Goal: Task Accomplishment & Management: Manage account settings

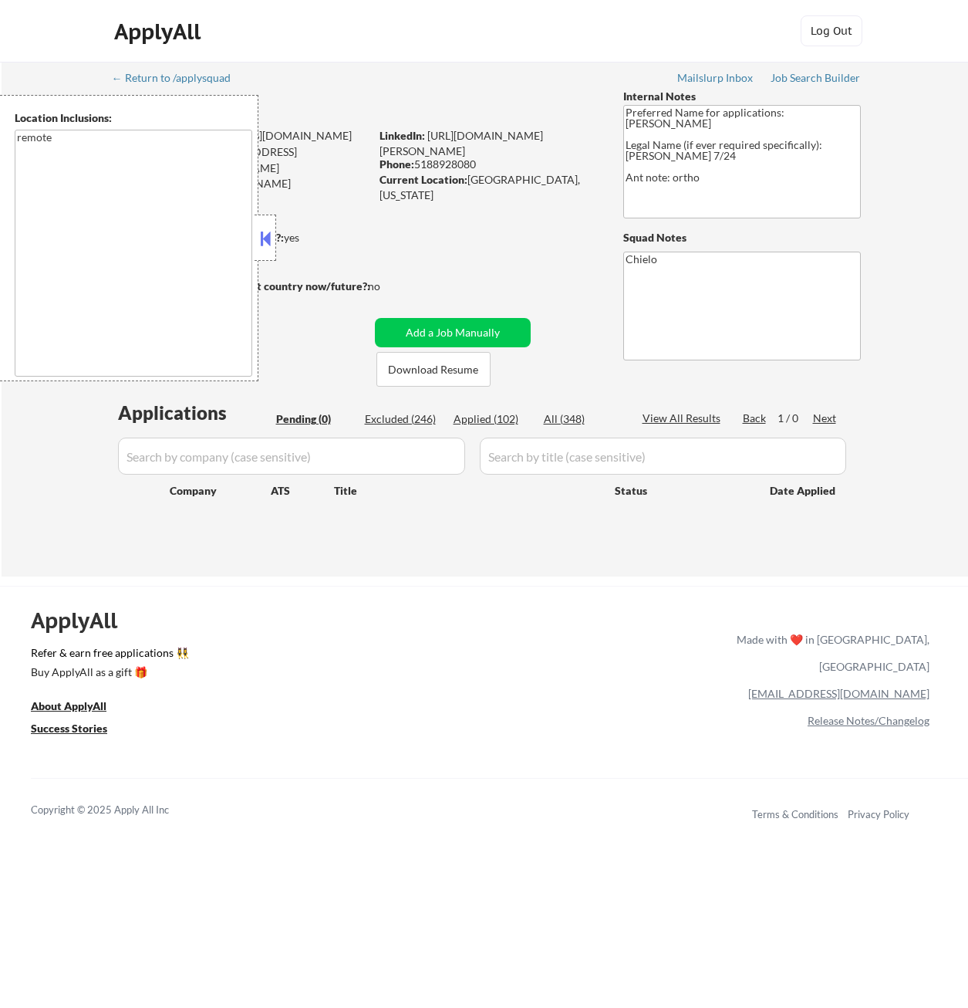
click at [460, 417] on div "Applied (102)" at bounding box center [492, 418] width 77 height 15
select select ""applied""
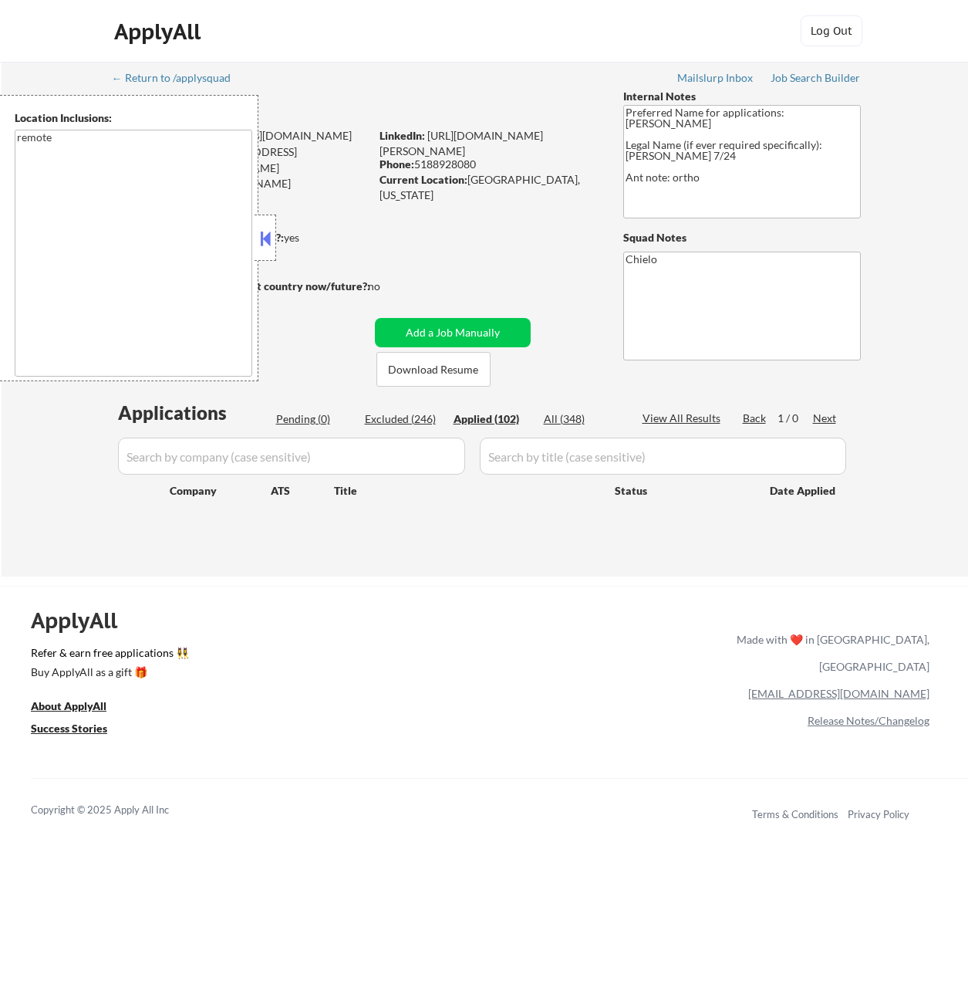
select select ""applied""
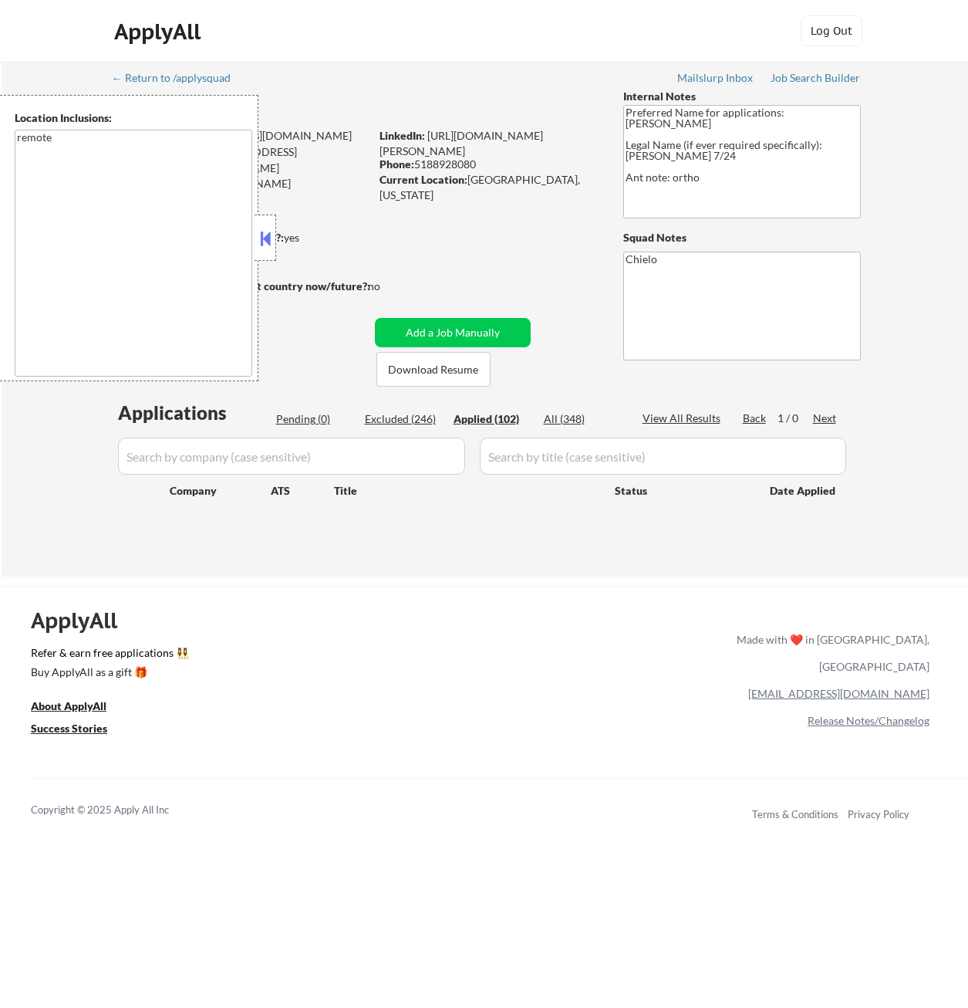
select select ""applied""
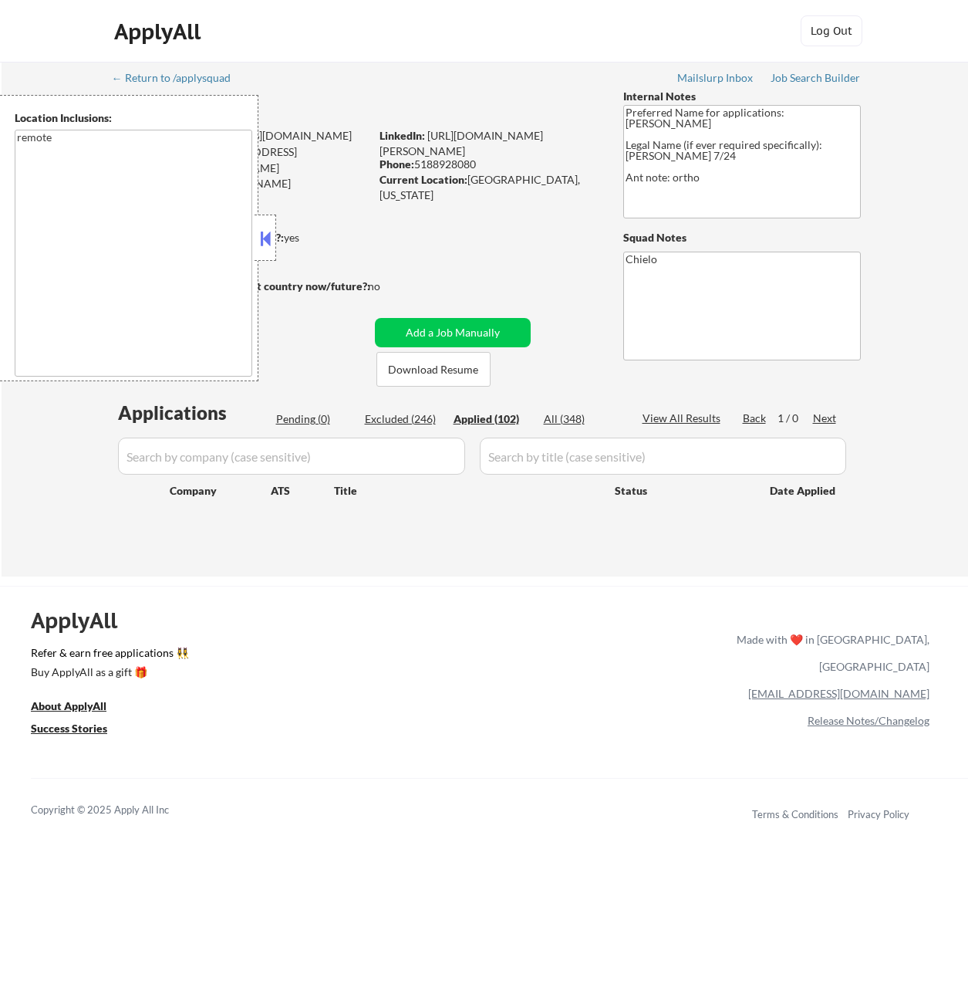
select select ""applied""
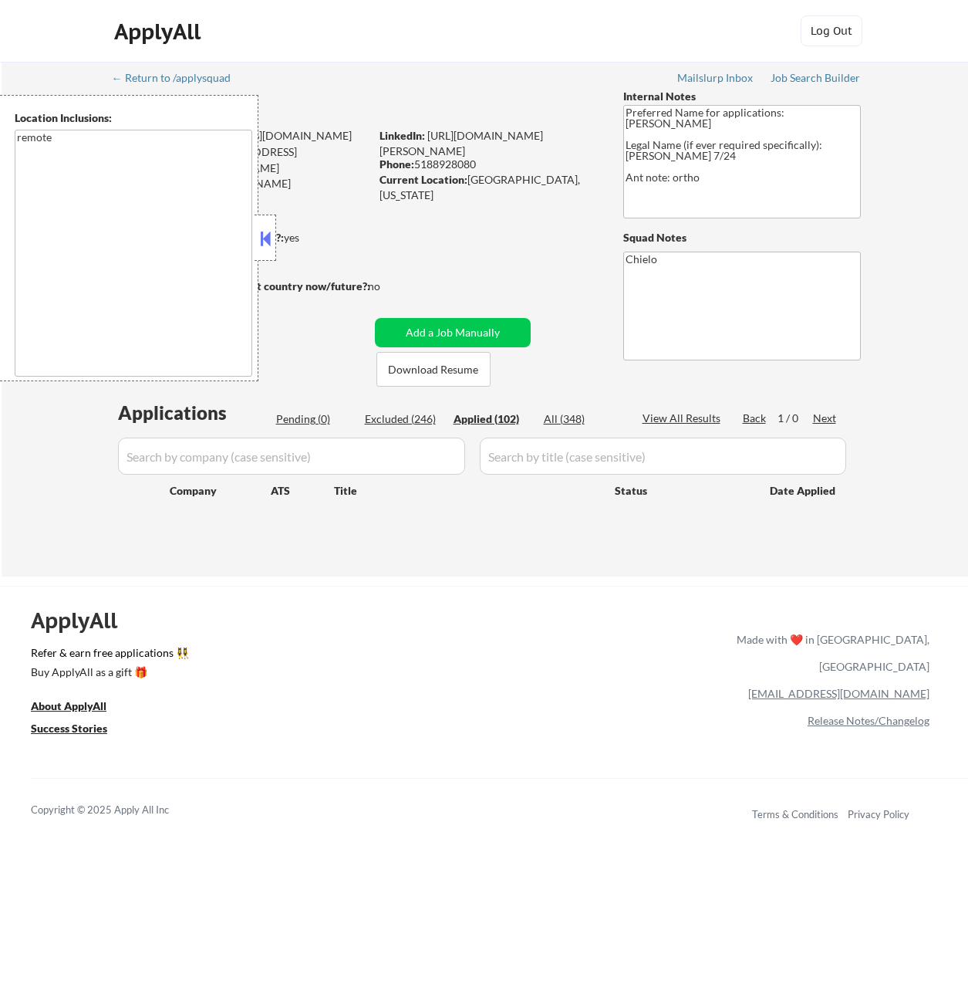
select select ""applied""
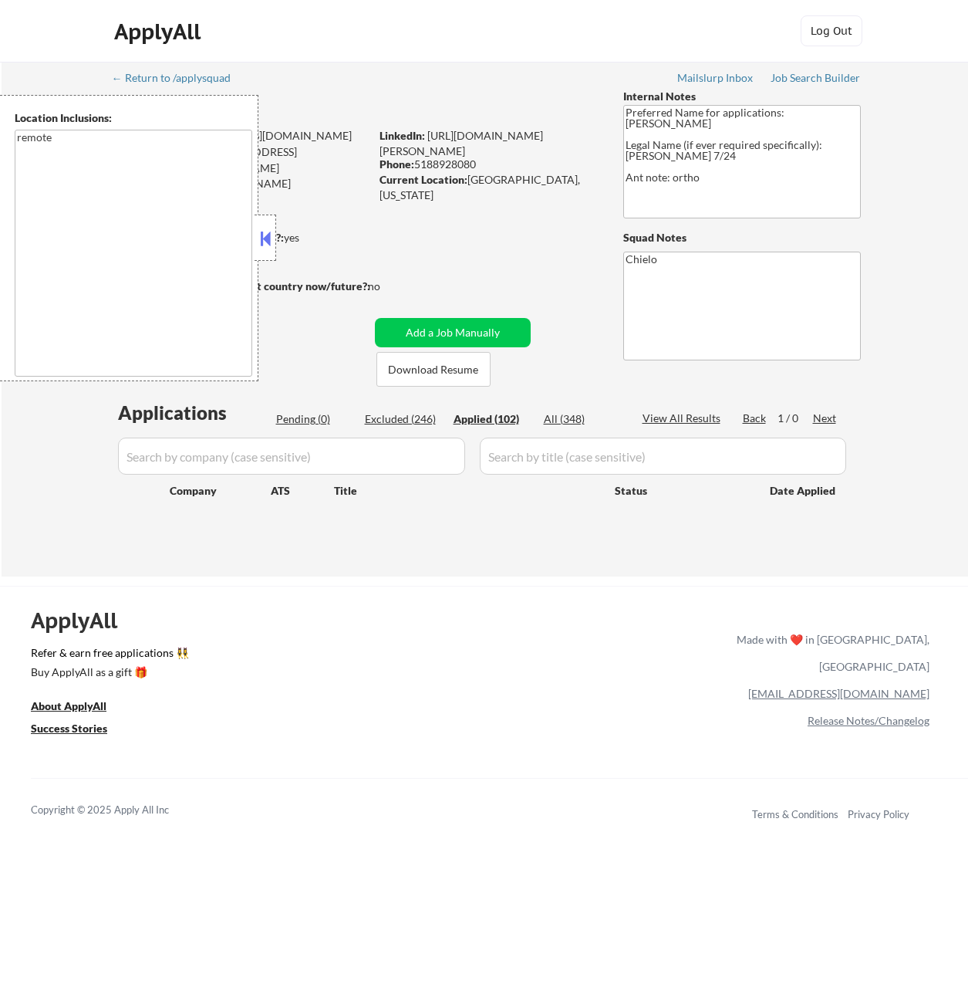
select select ""applied""
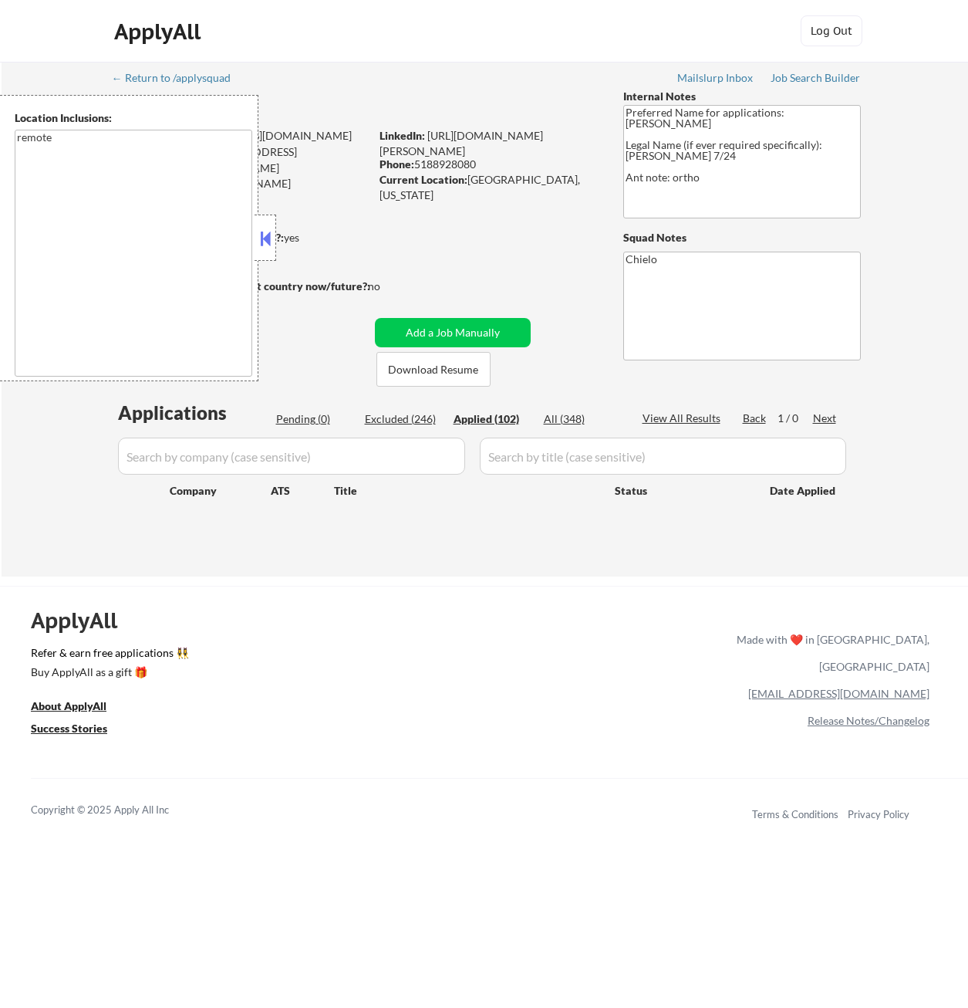
select select ""applied""
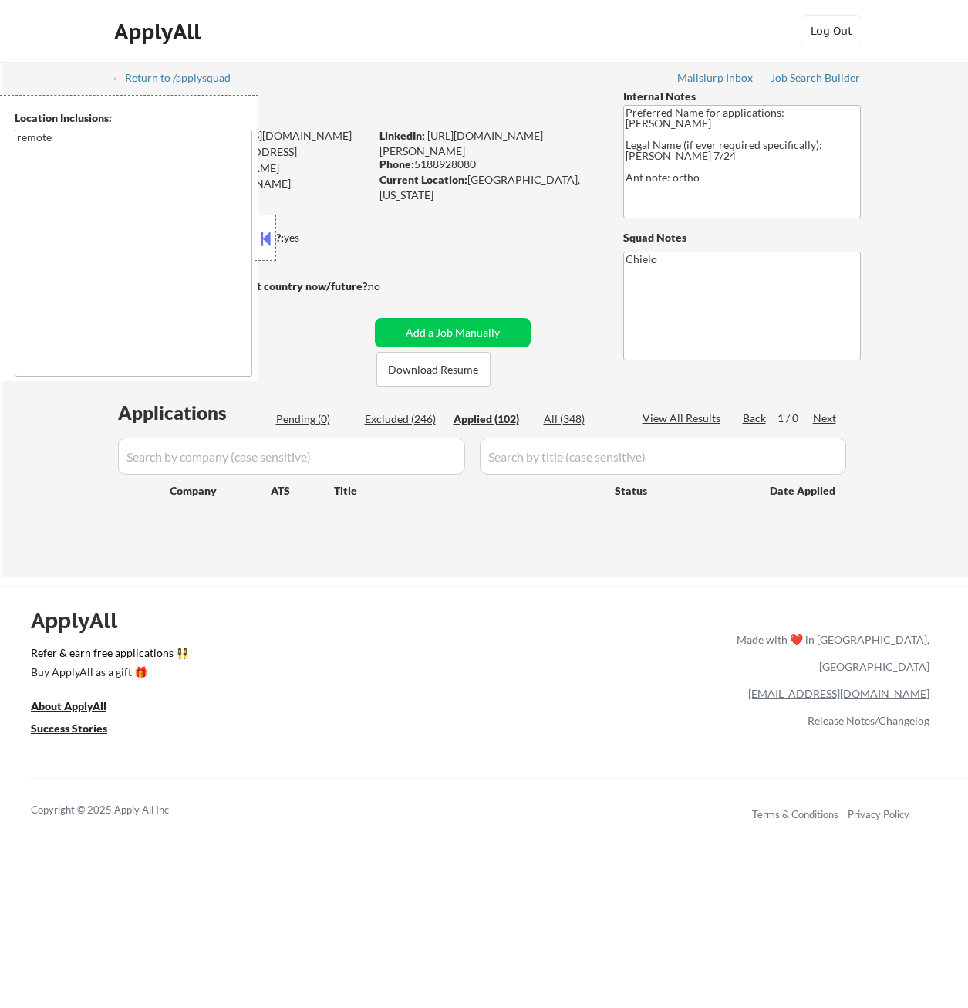
select select ""applied""
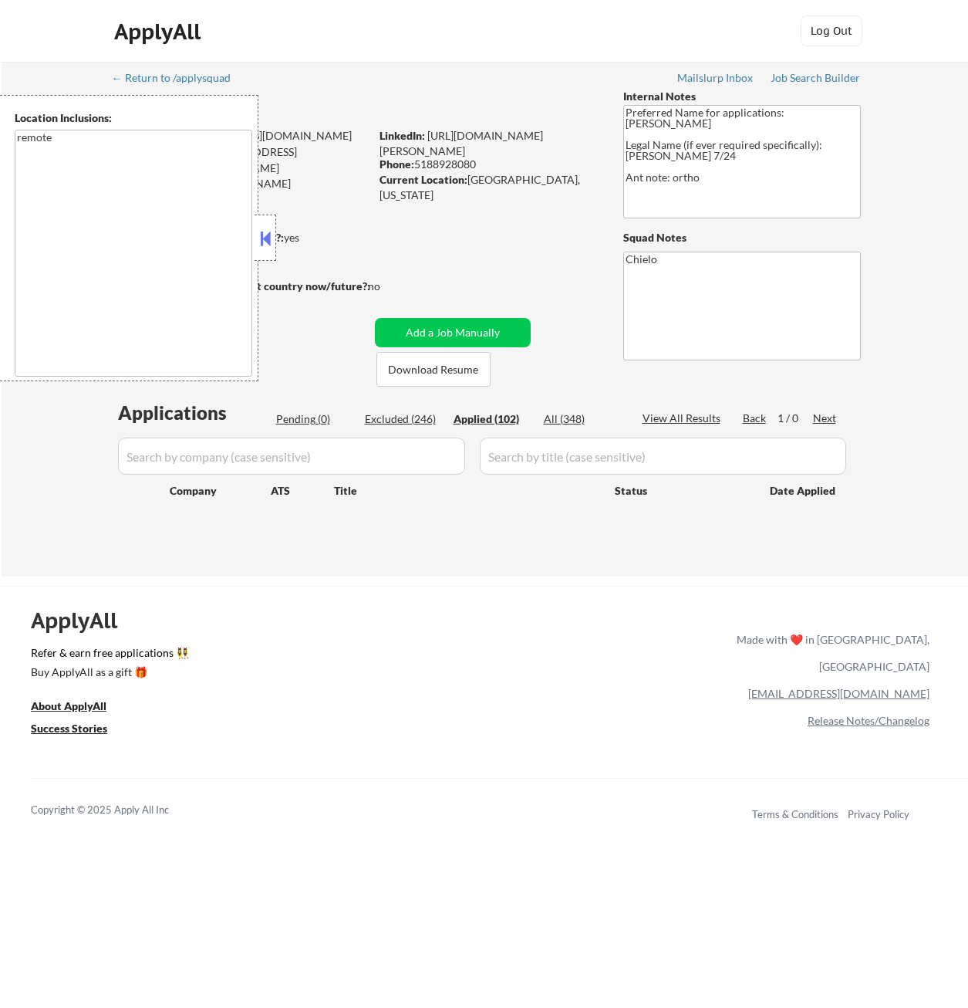
select select ""applied""
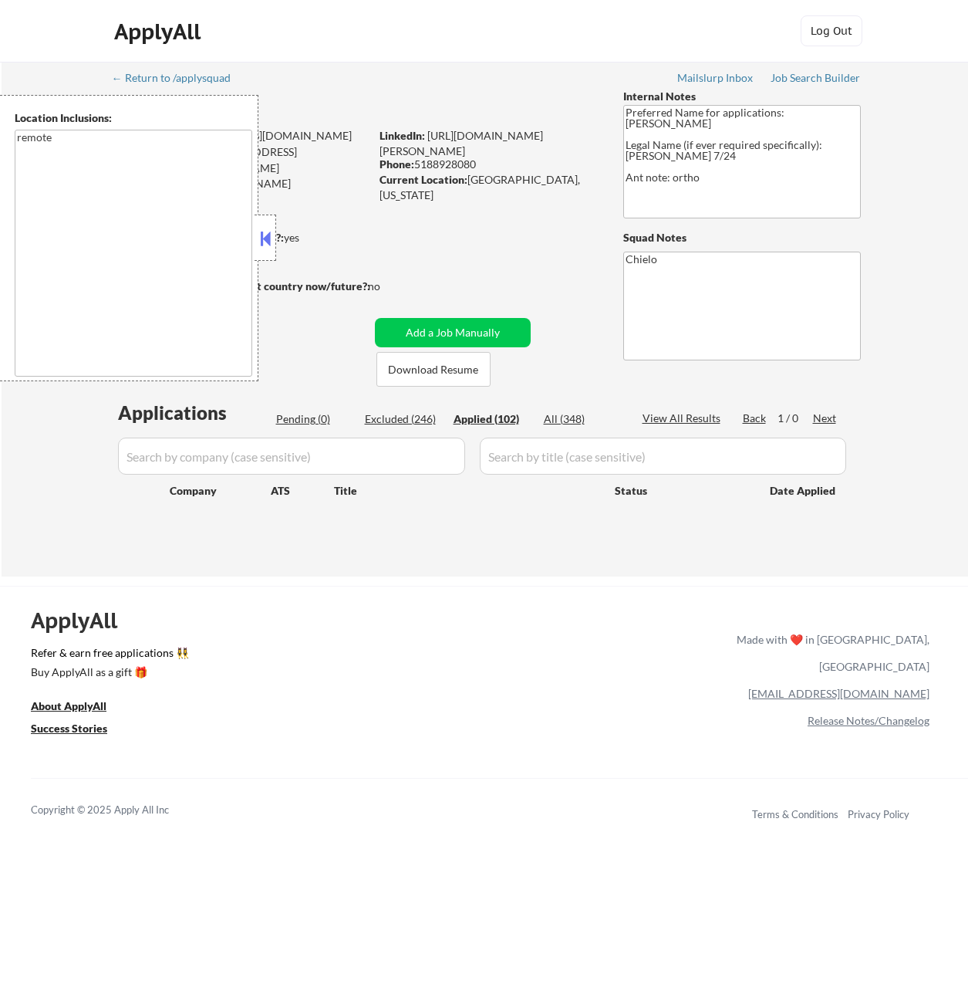
select select ""applied""
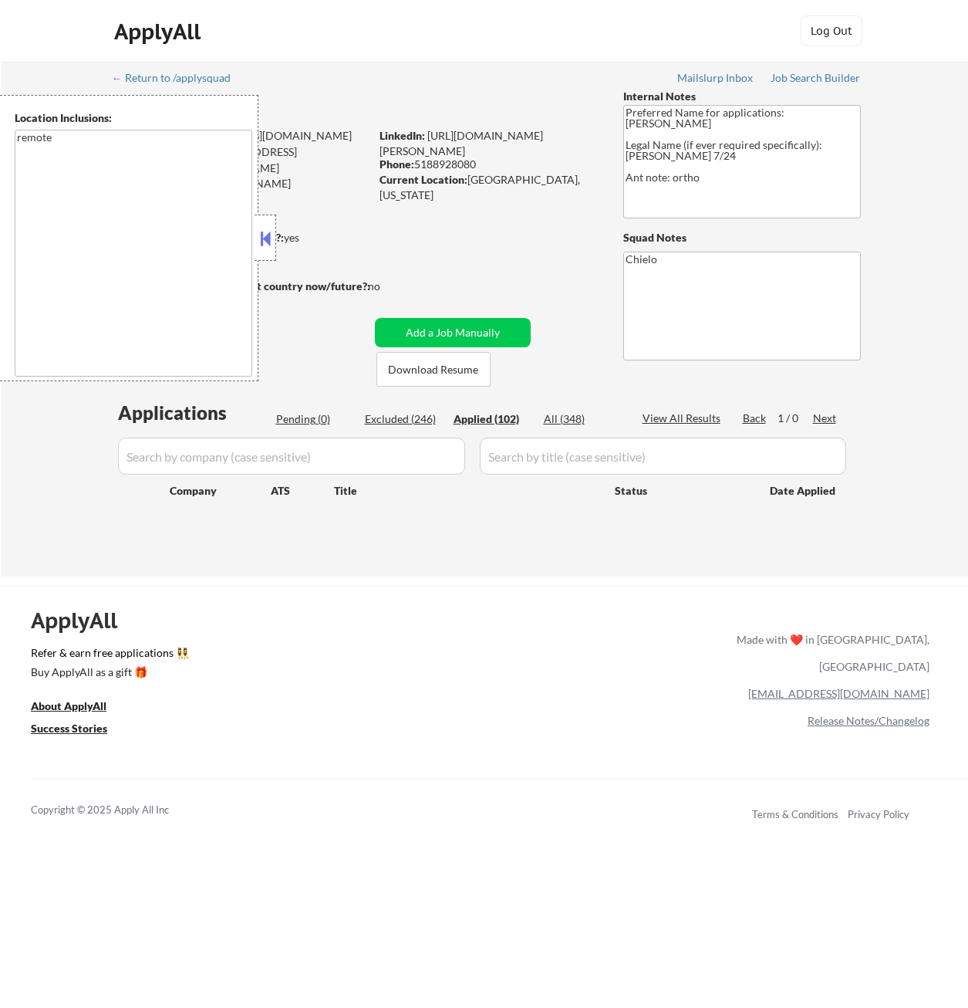
select select ""applied""
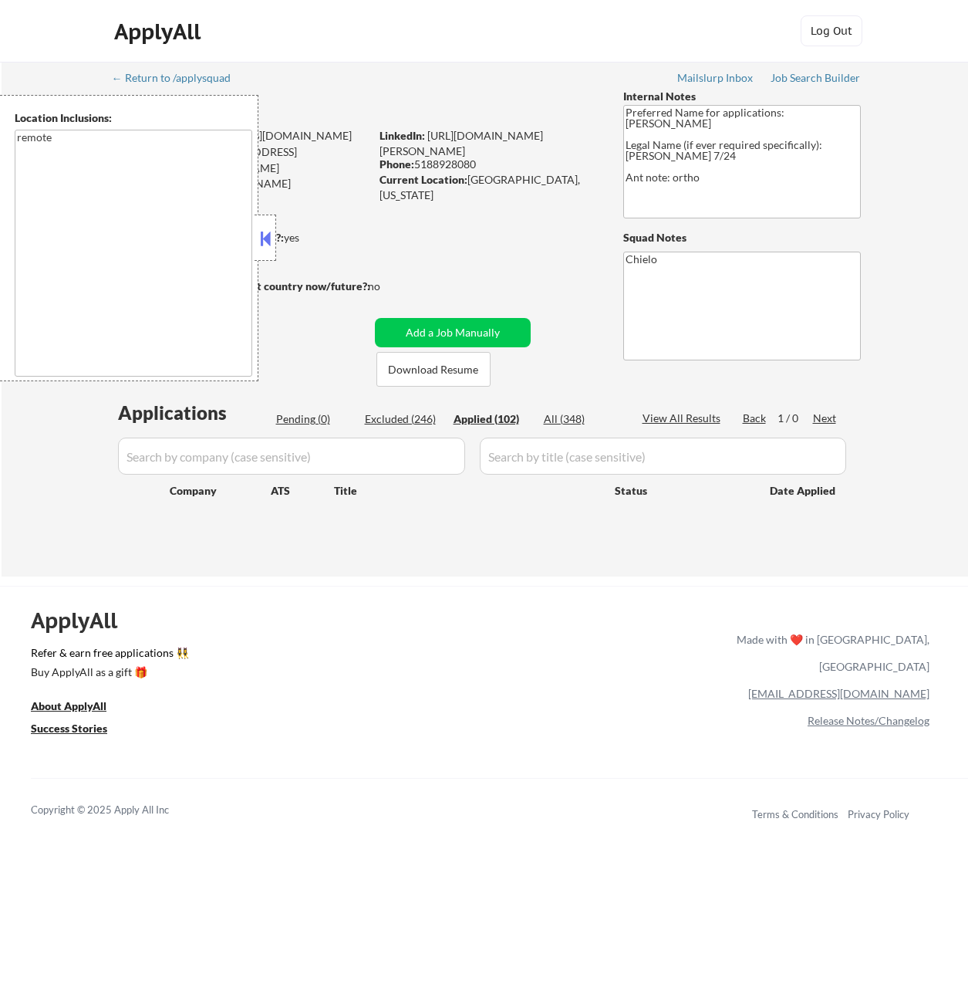
select select ""applied""
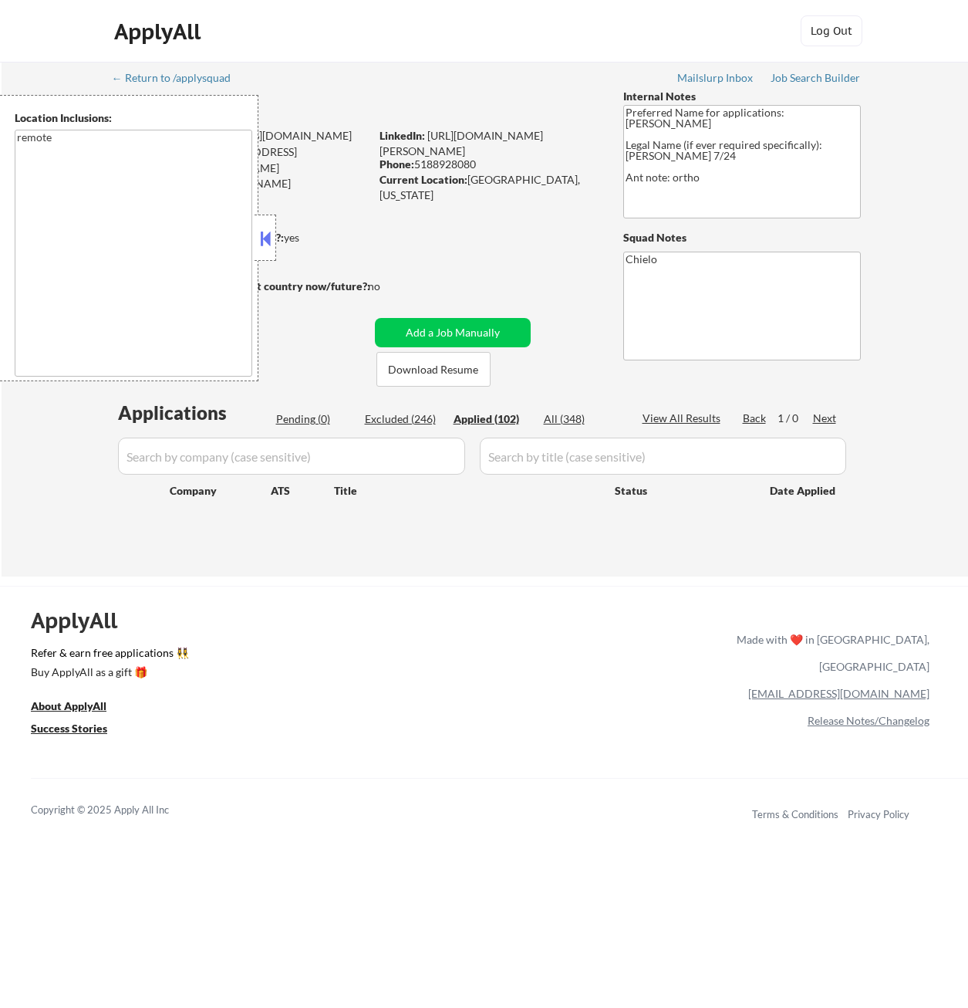
select select ""applied""
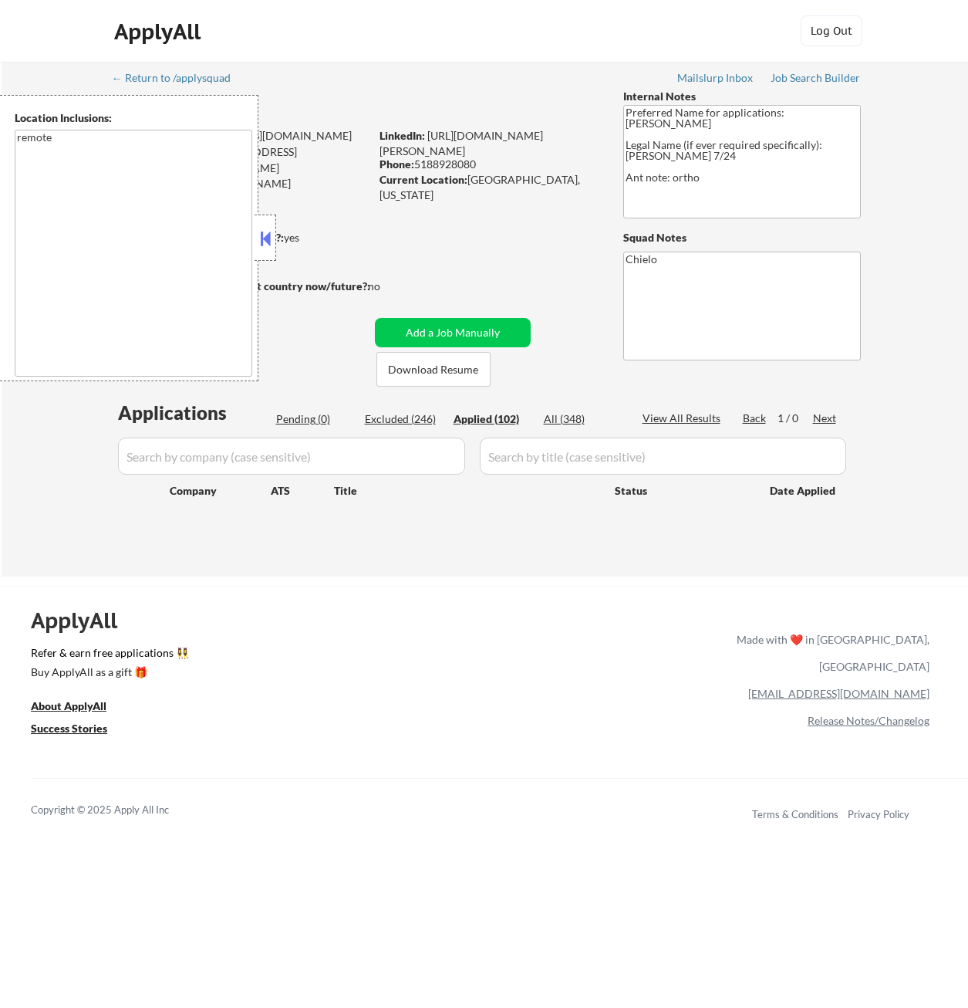
select select ""applied""
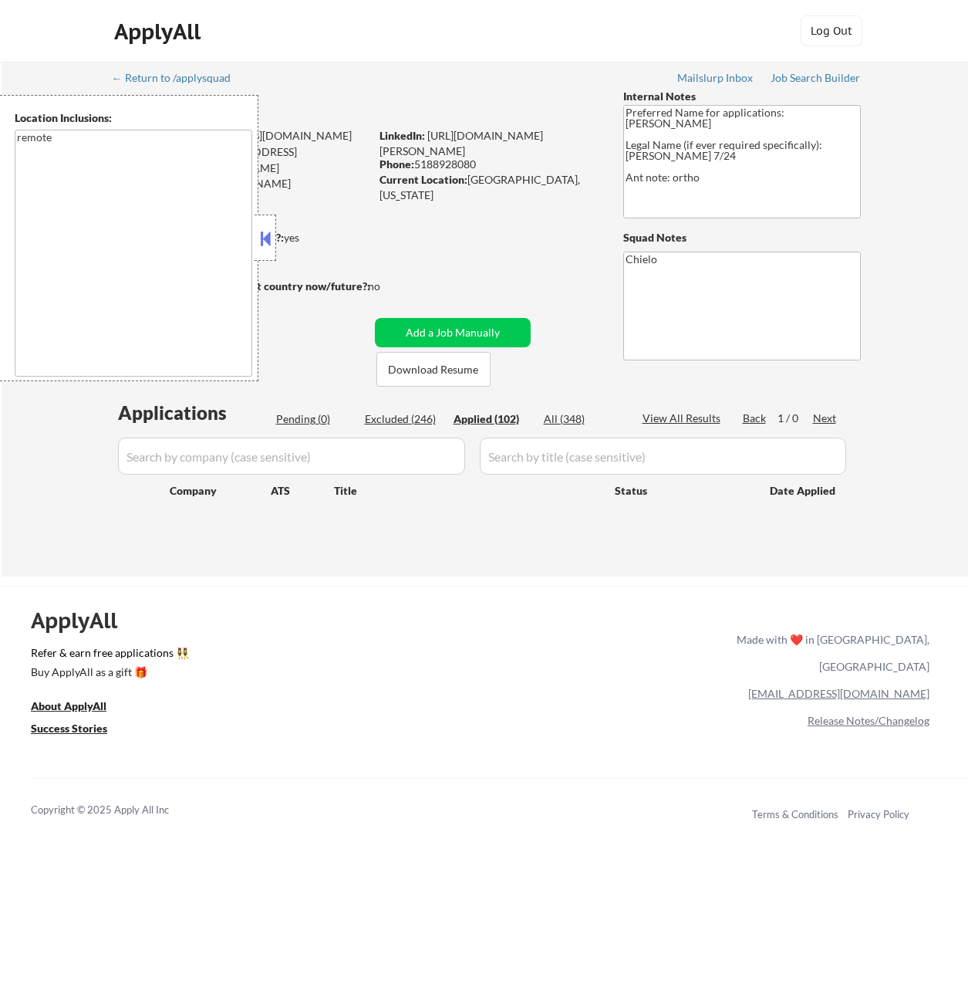
select select ""applied""
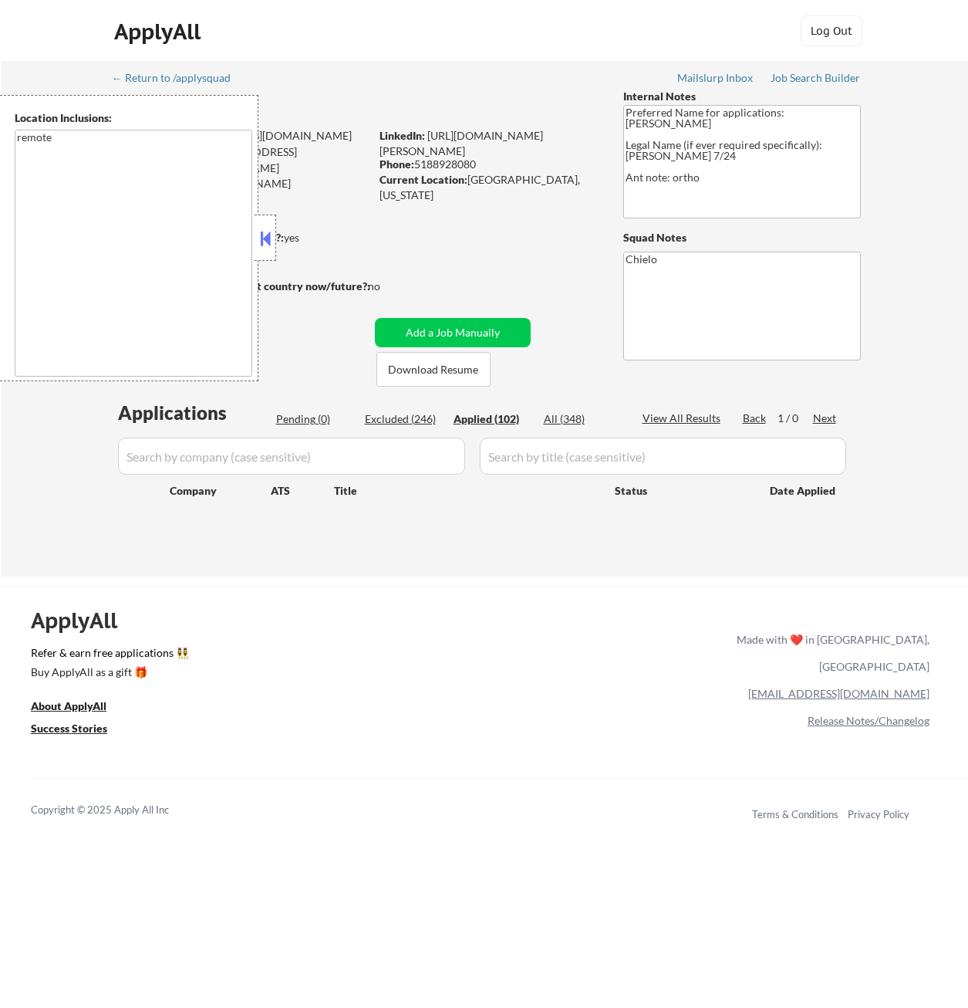
select select ""applied""
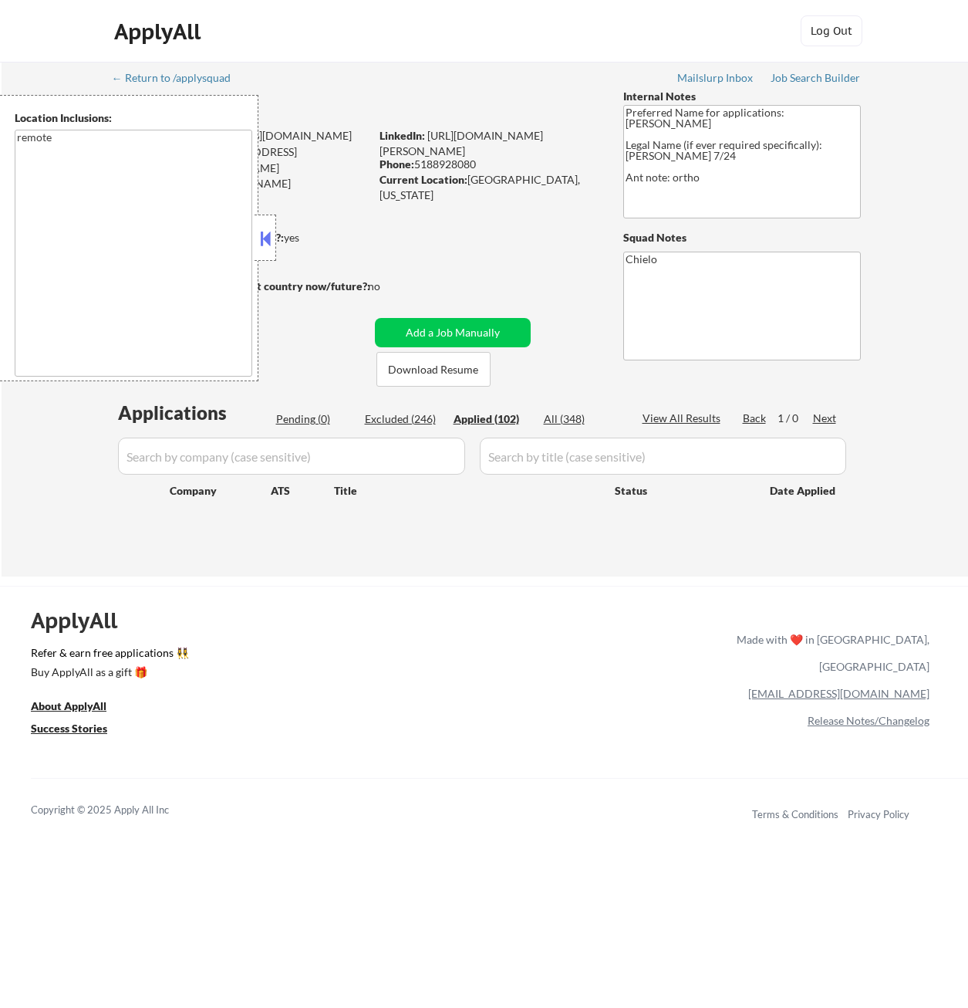
select select ""applied""
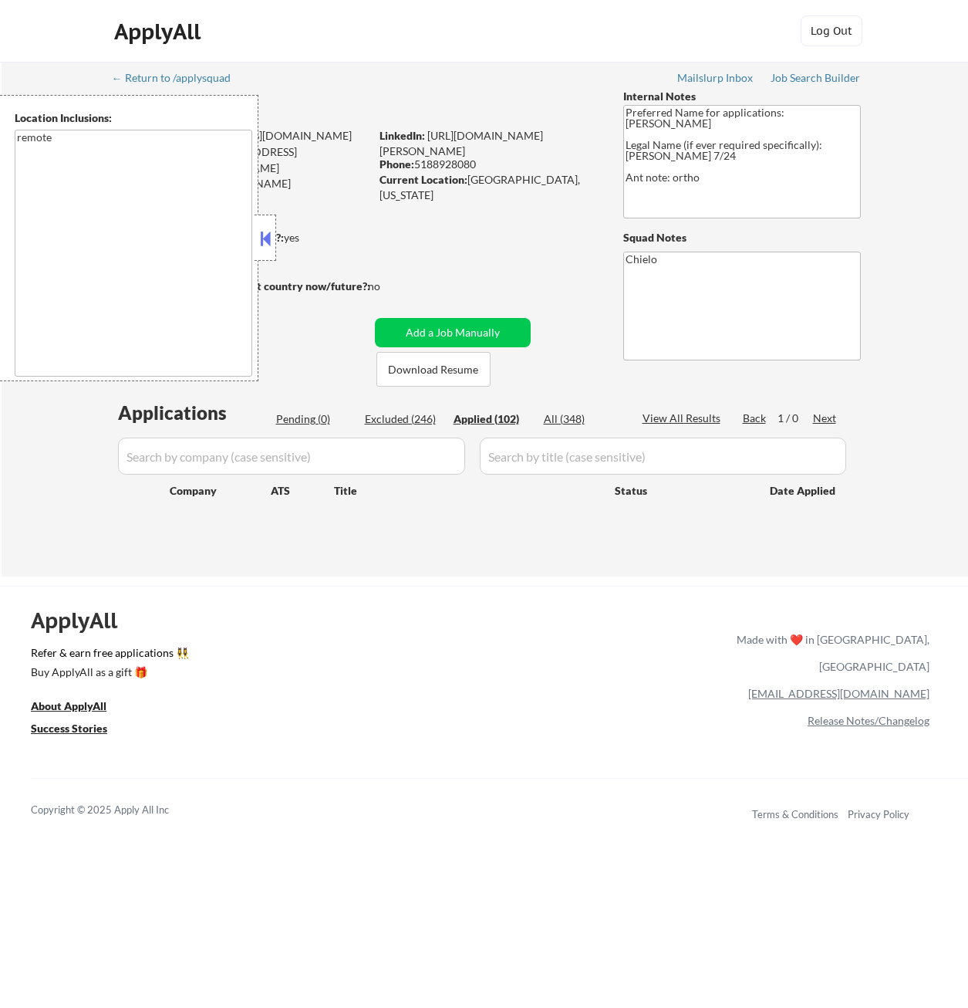
select select ""applied""
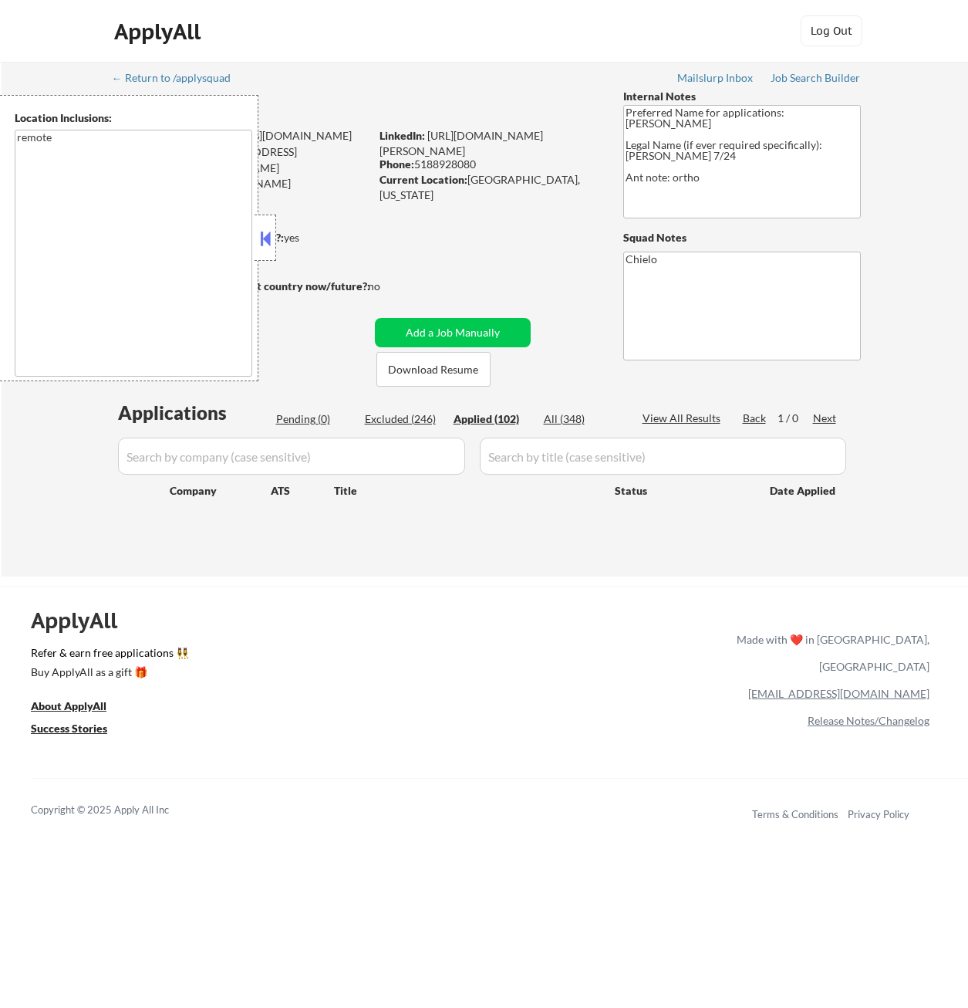
select select ""applied""
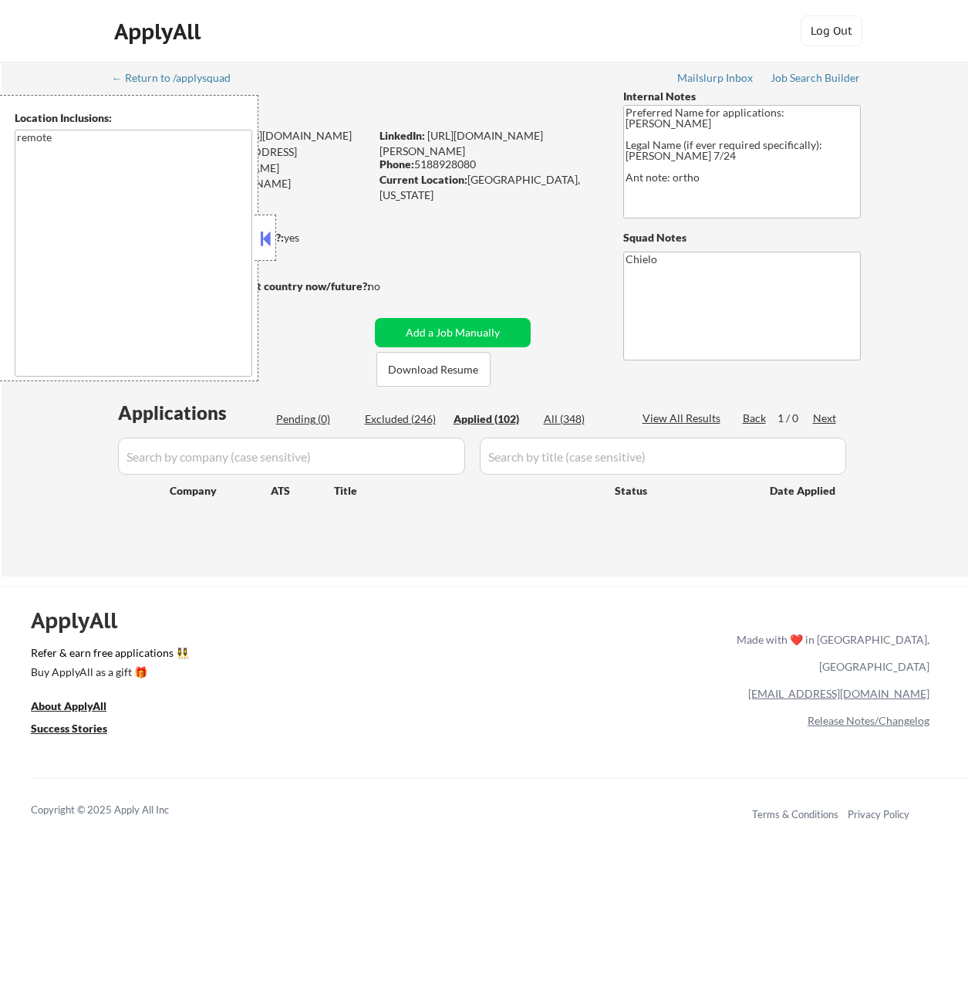
select select ""applied""
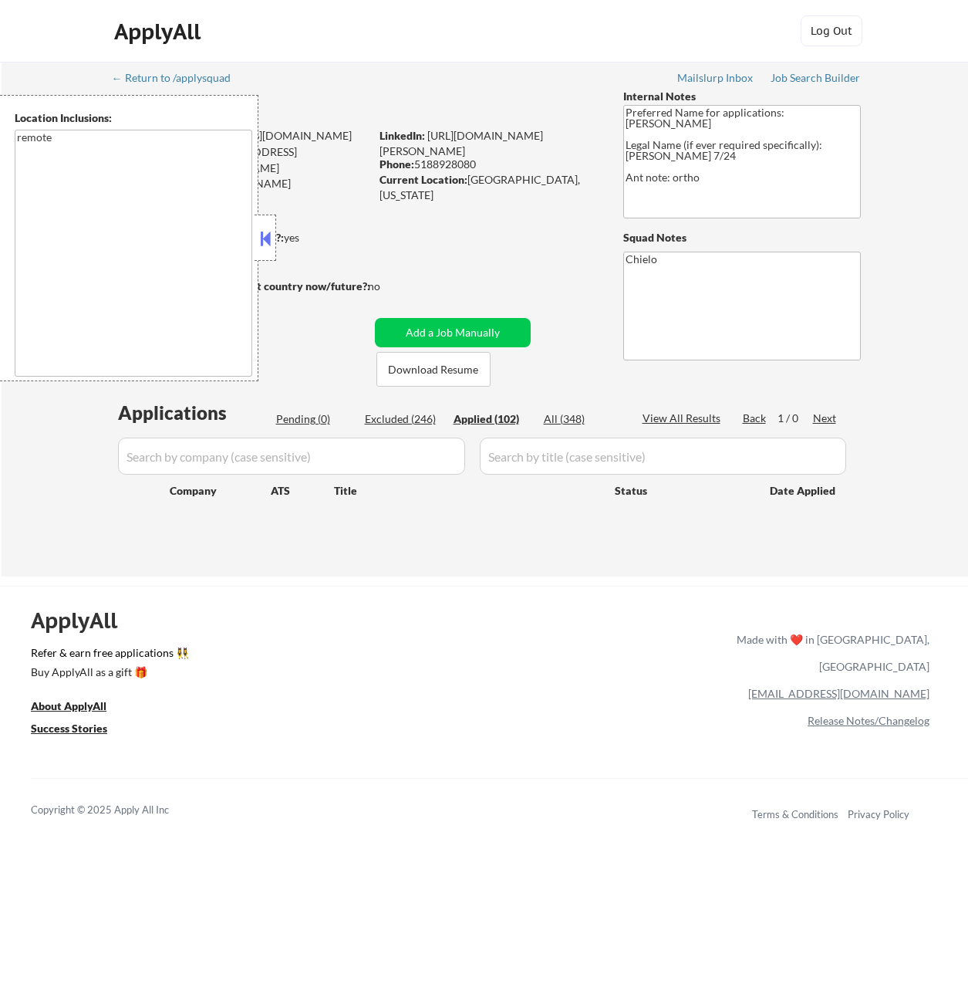
select select ""applied""
